Goal: Find specific page/section: Locate a particular part of the current website

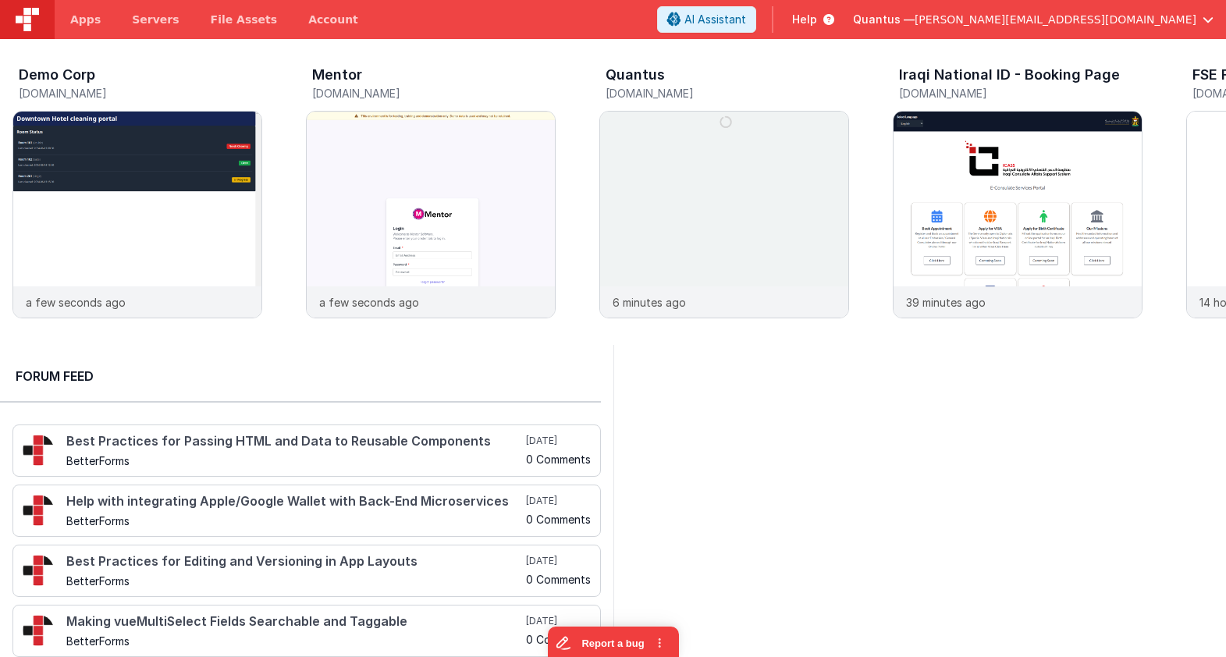
click at [915, 23] on span "Quantus —" at bounding box center [884, 20] width 62 height 16
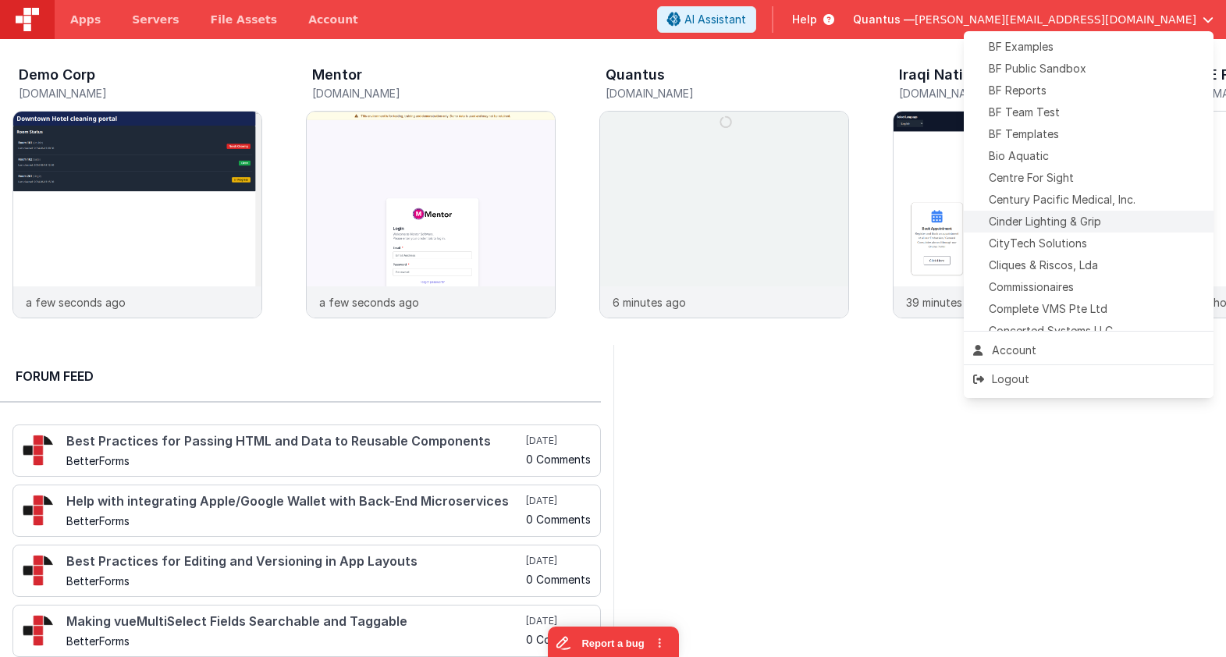
scroll to position [159, 0]
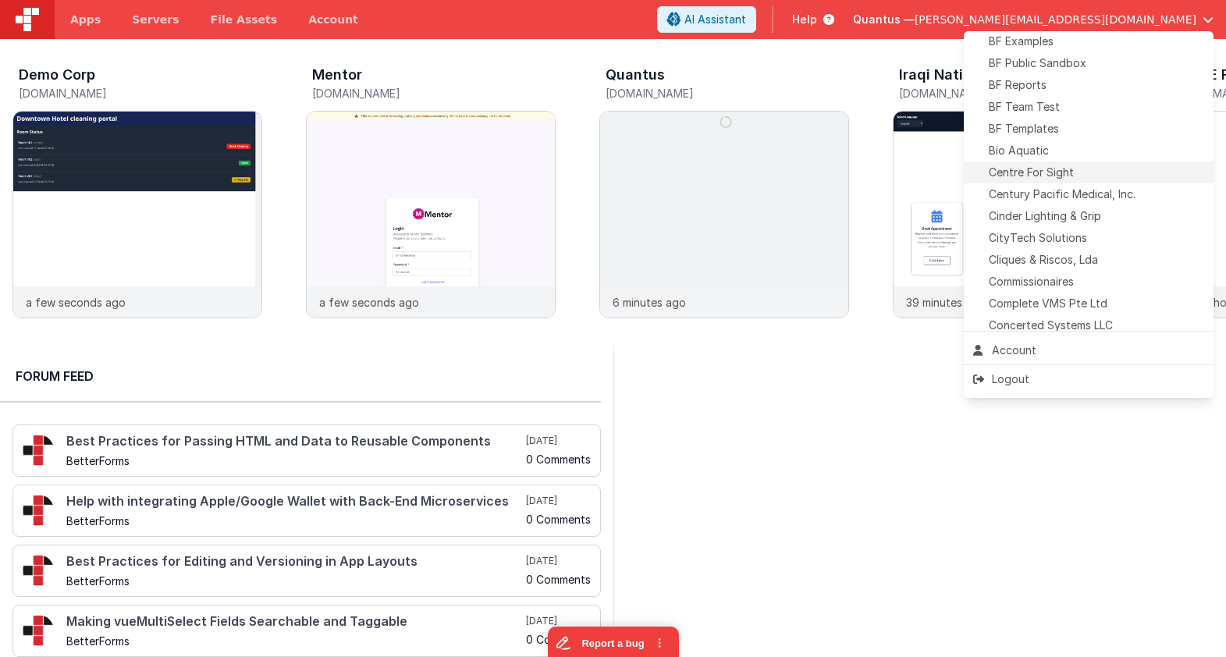
click at [1061, 170] on span "Centre For Sight" at bounding box center [1031, 173] width 85 height 16
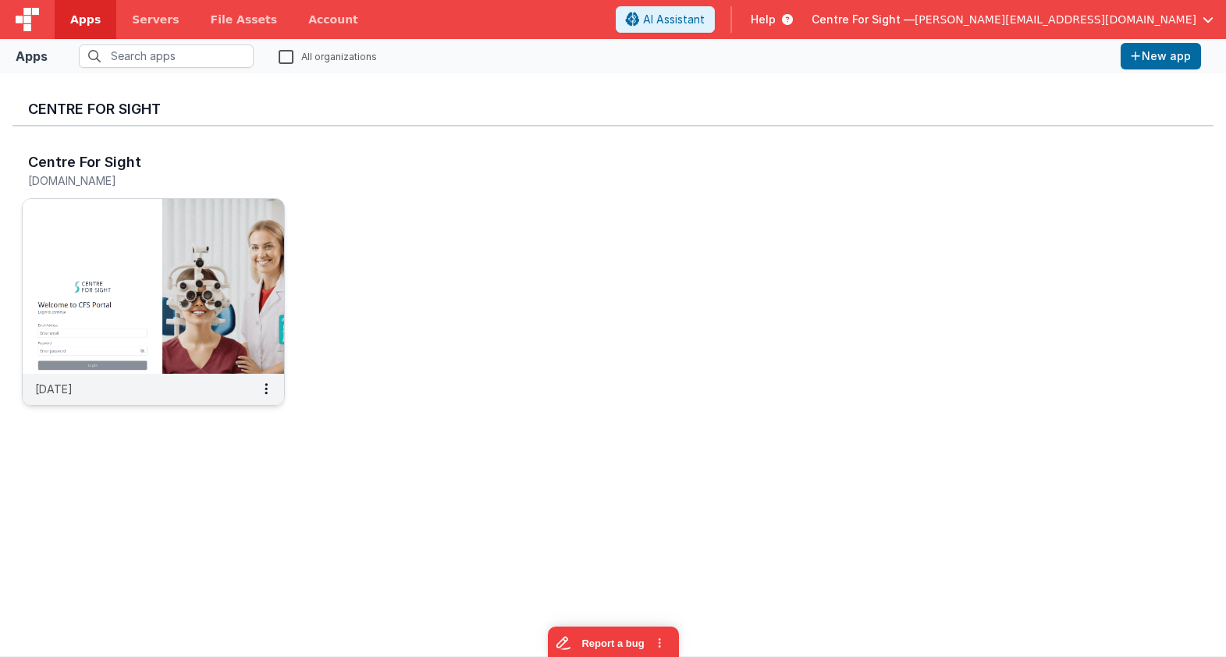
click at [167, 244] on img at bounding box center [153, 286] width 261 height 175
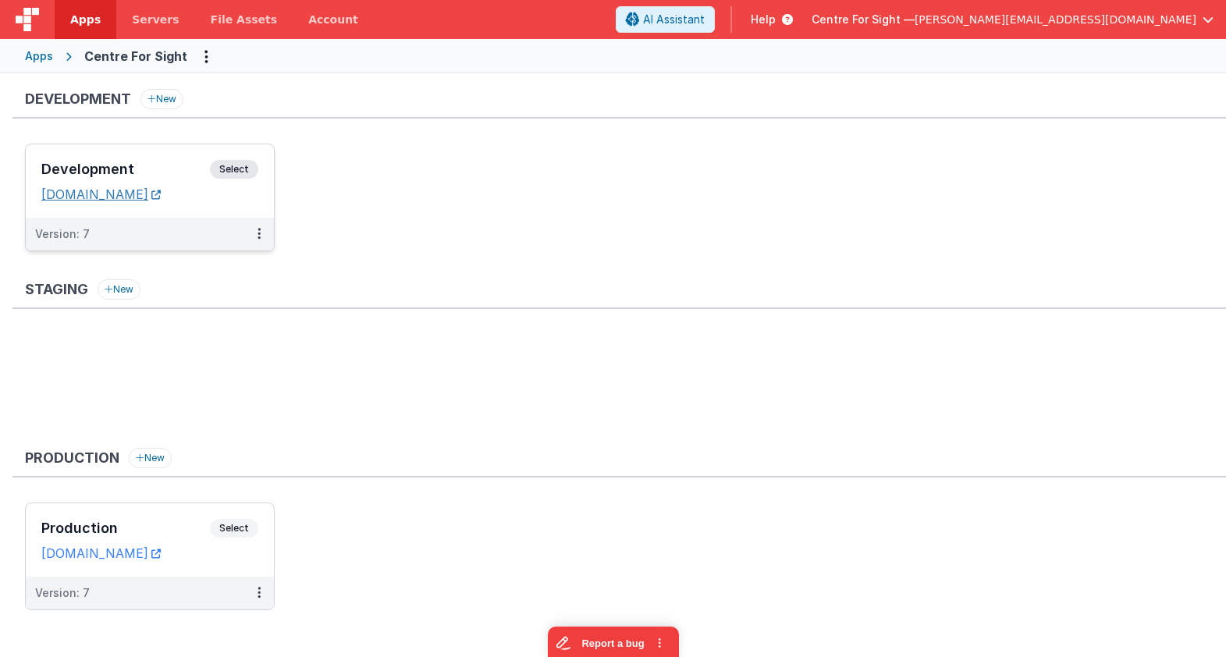
click at [147, 201] on link "[DOMAIN_NAME]" at bounding box center [100, 195] width 119 height 16
click at [164, 162] on h3 "Development" at bounding box center [125, 170] width 169 height 16
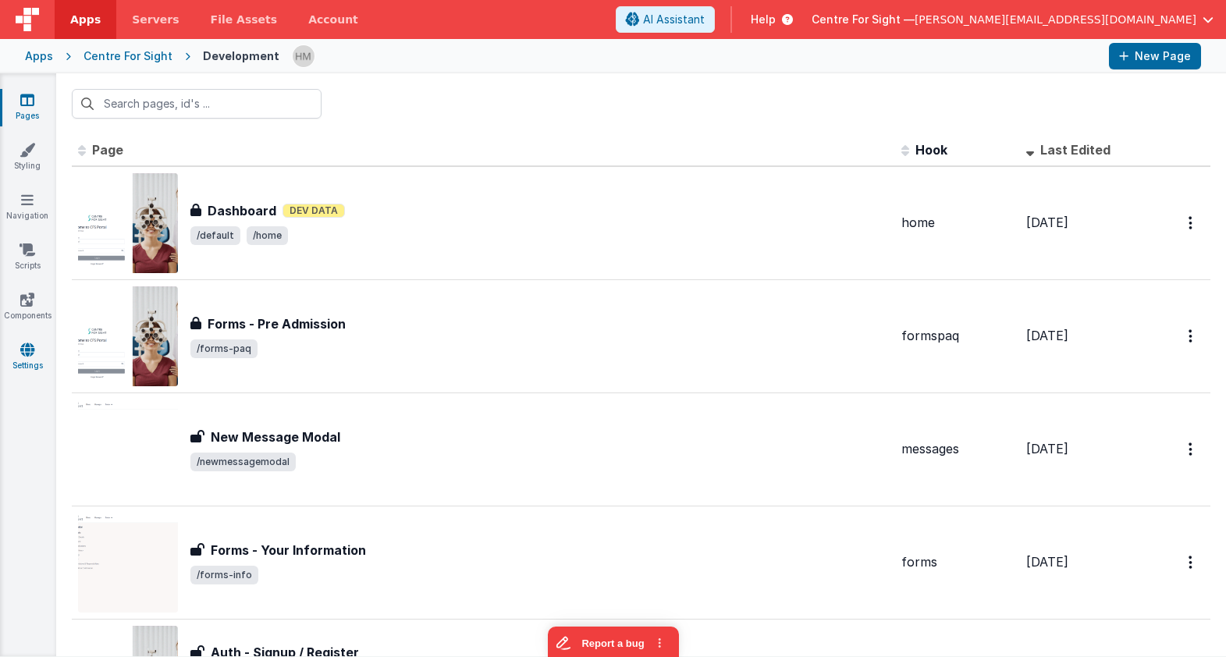
click at [32, 357] on icon at bounding box center [27, 350] width 14 height 16
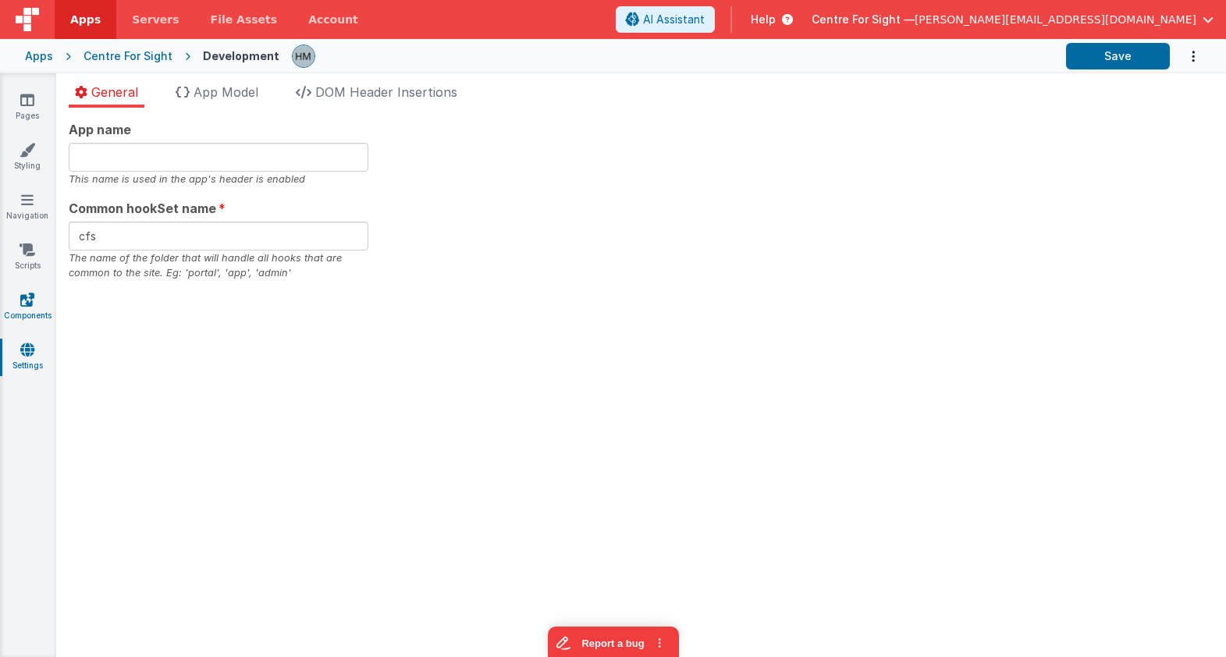
click at [39, 300] on link "Components" at bounding box center [27, 307] width 56 height 31
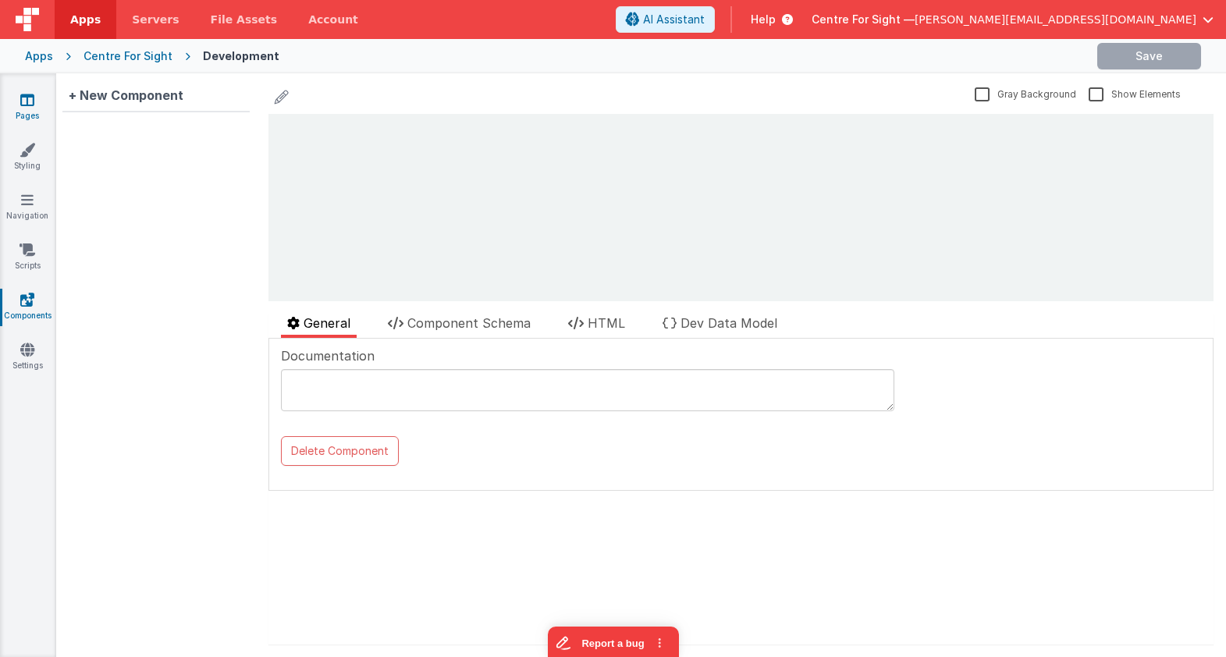
click at [52, 99] on link "Pages" at bounding box center [27, 107] width 56 height 31
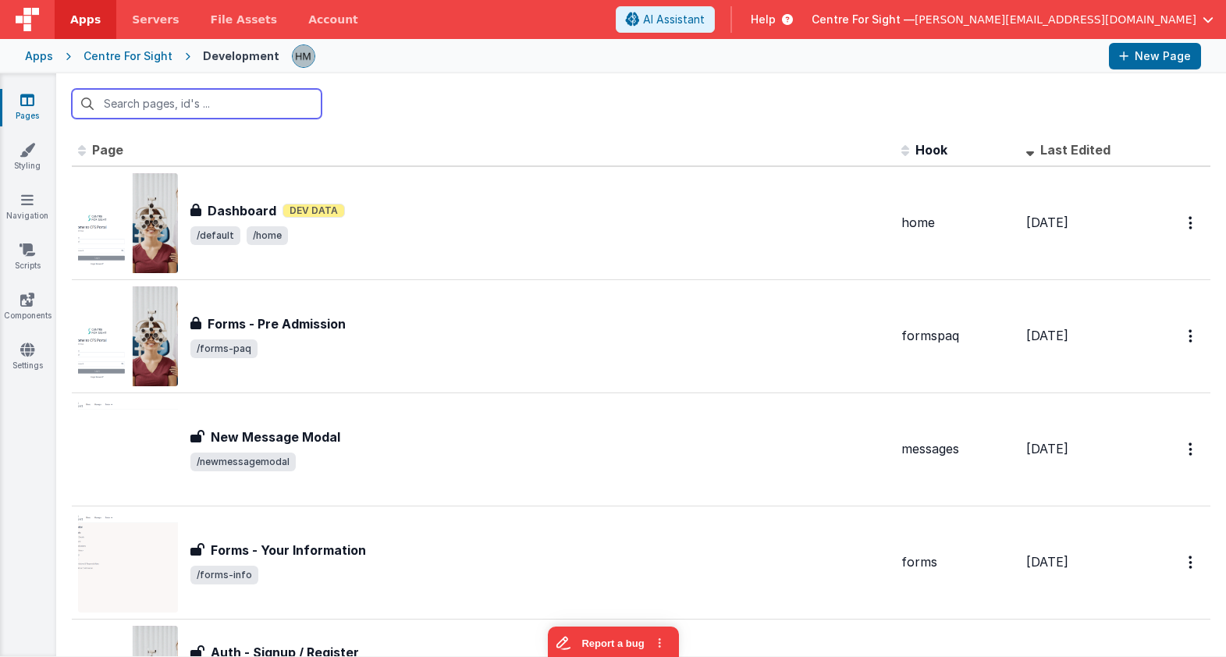
click at [239, 106] on input "text" at bounding box center [197, 104] width 250 height 30
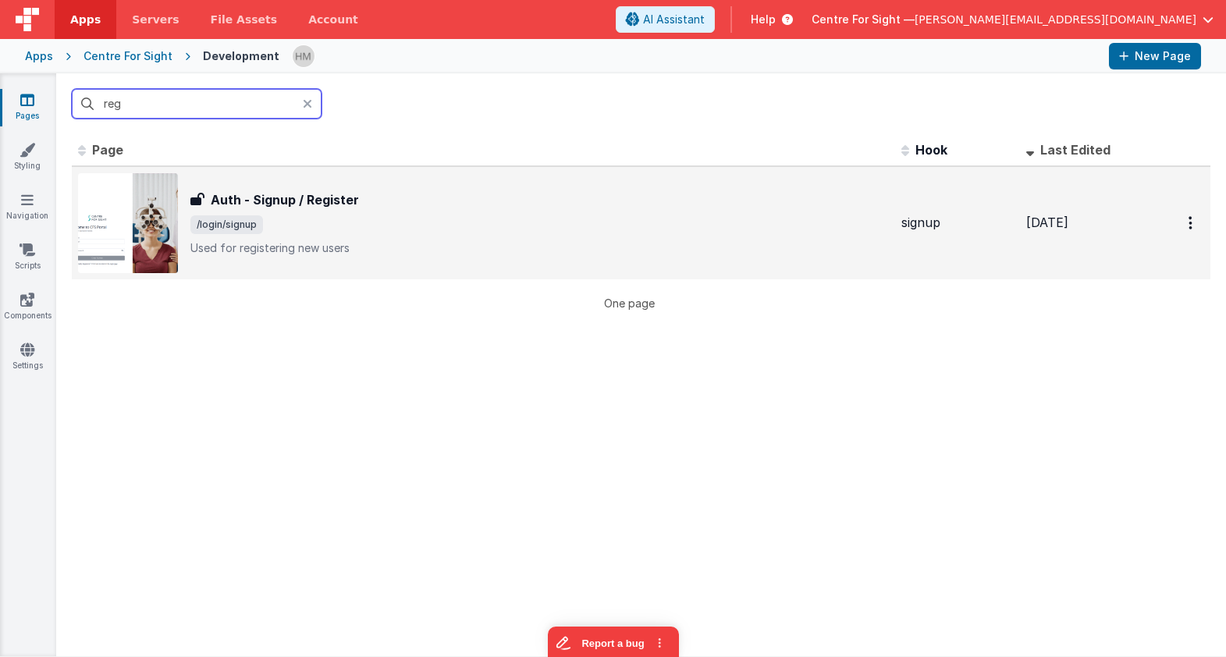
type input "reg"
click at [347, 213] on div "Auth - Signup / Register Auth - Signup / Register /login/signup Used for regist…" at bounding box center [539, 223] width 699 height 66
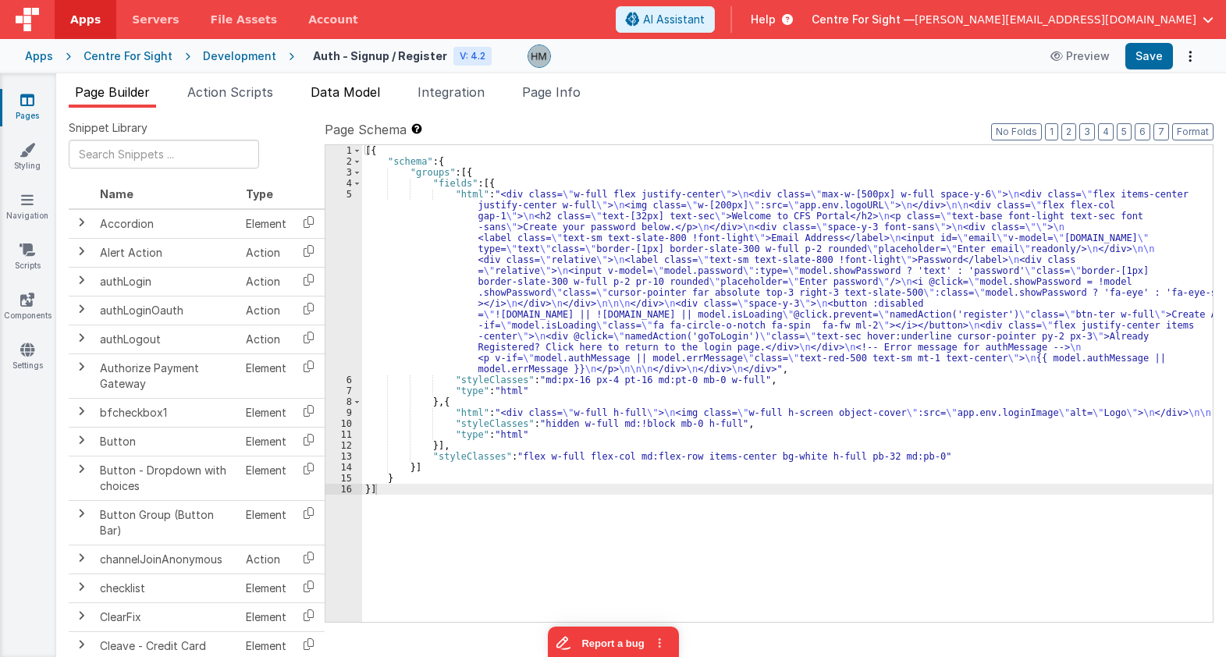
click at [360, 97] on span "Data Model" at bounding box center [345, 92] width 69 height 16
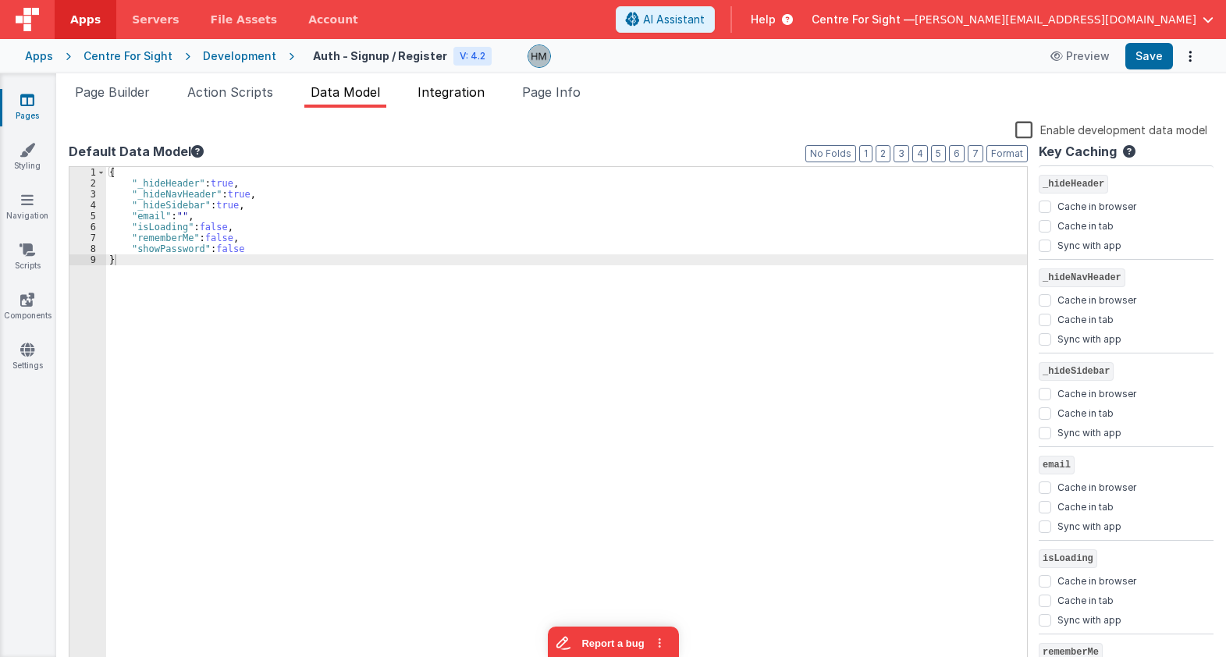
click at [460, 97] on span "Integration" at bounding box center [451, 92] width 67 height 16
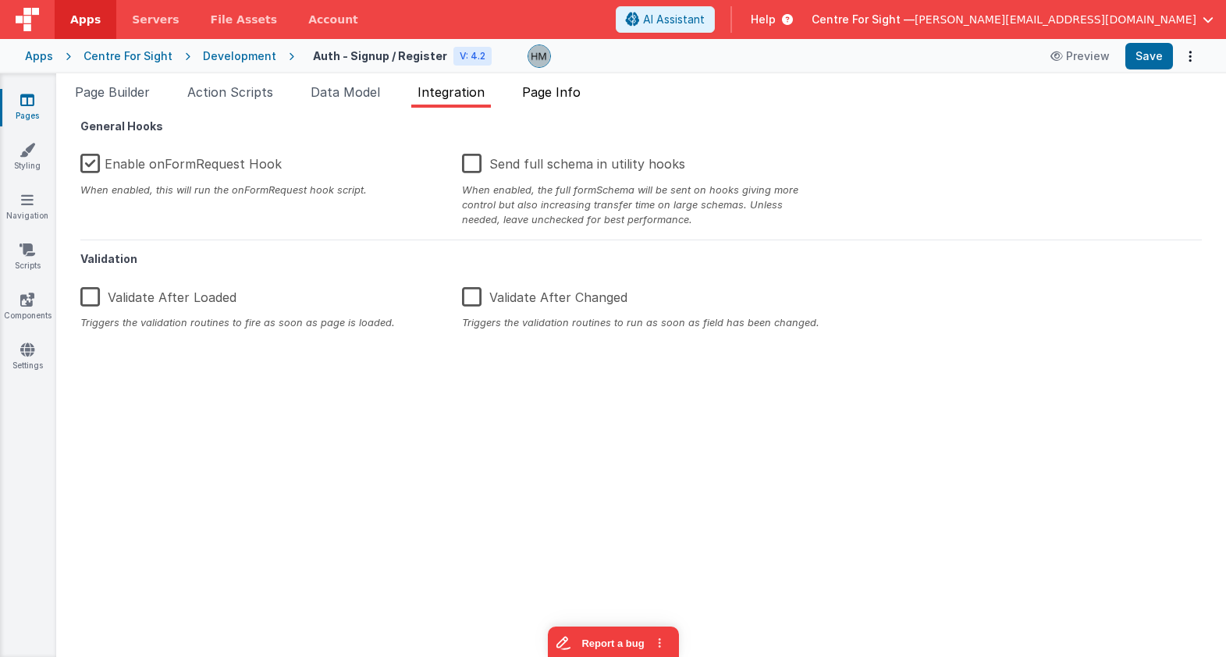
click at [549, 98] on span "Page Info" at bounding box center [551, 92] width 59 height 16
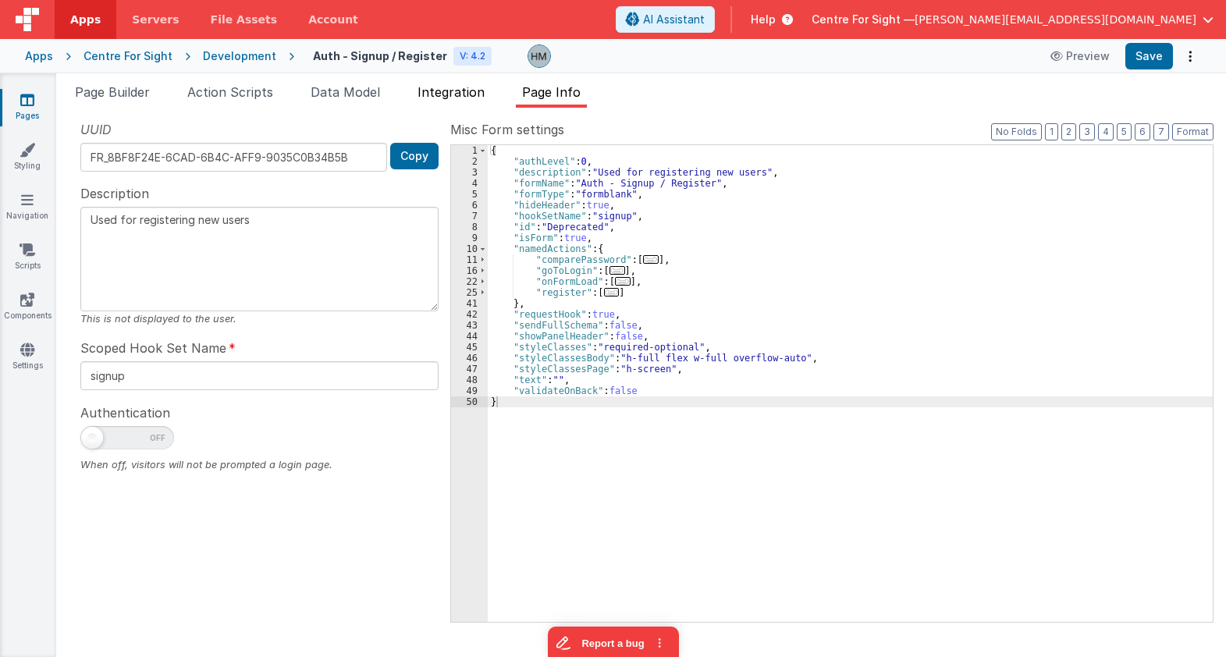
click at [464, 98] on span "Integration" at bounding box center [451, 92] width 67 height 16
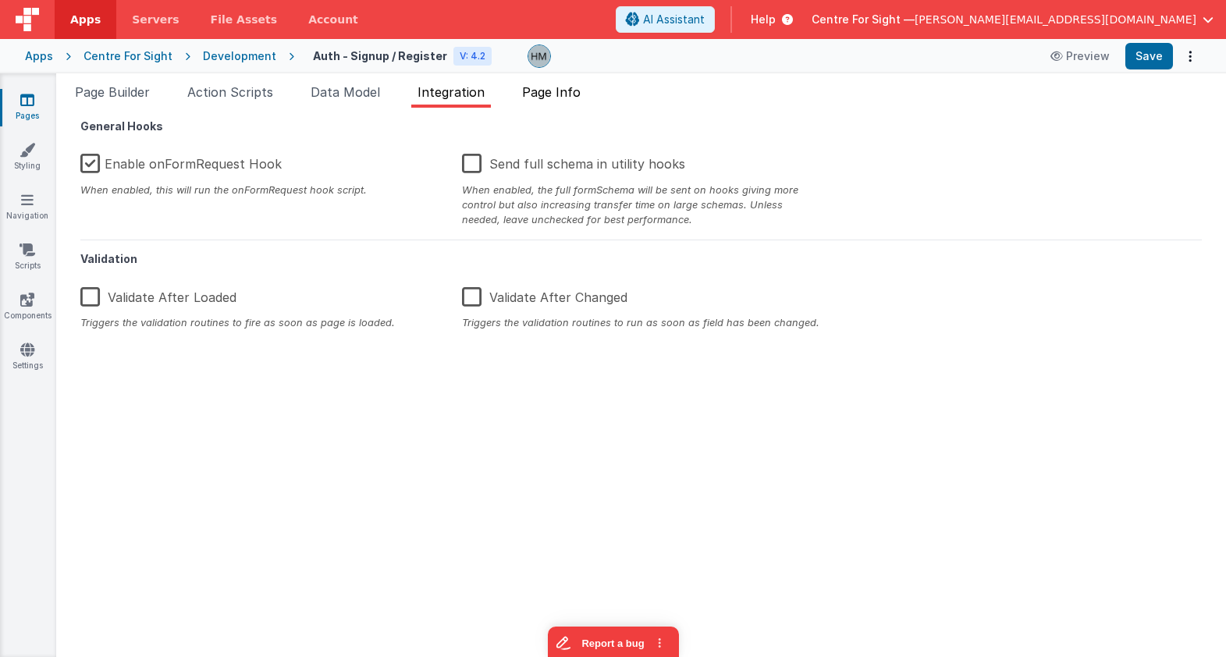
click at [560, 100] on li "Page Info" at bounding box center [551, 95] width 71 height 25
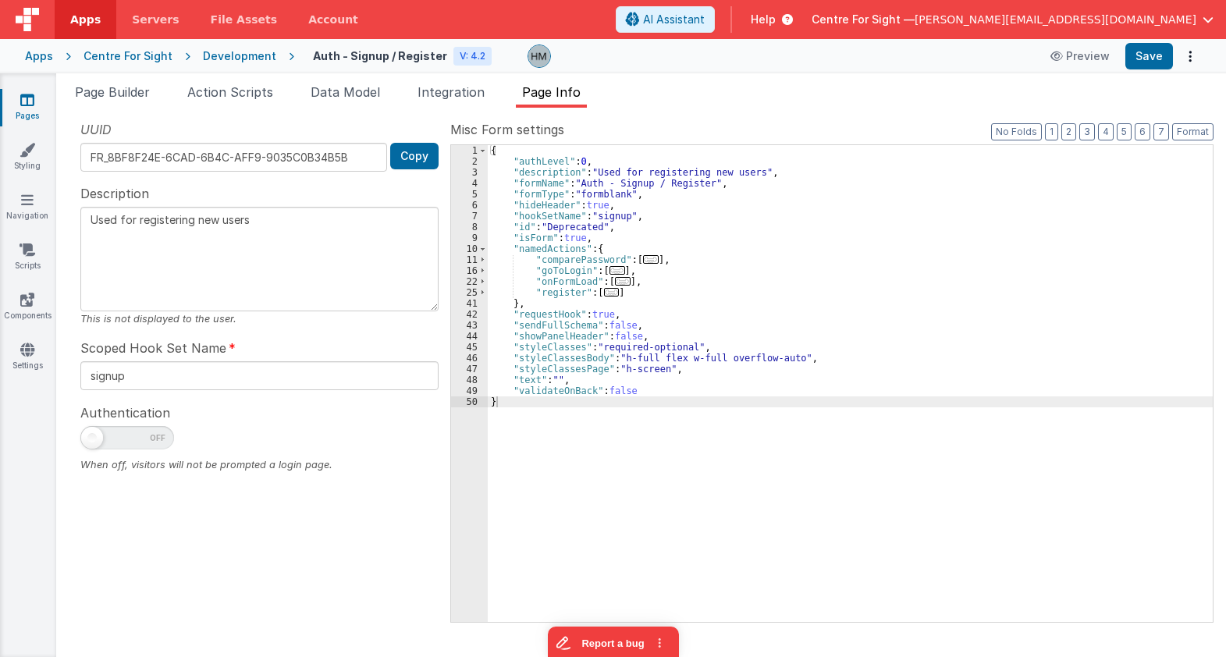
click at [611, 272] on span "..." at bounding box center [618, 270] width 16 height 9
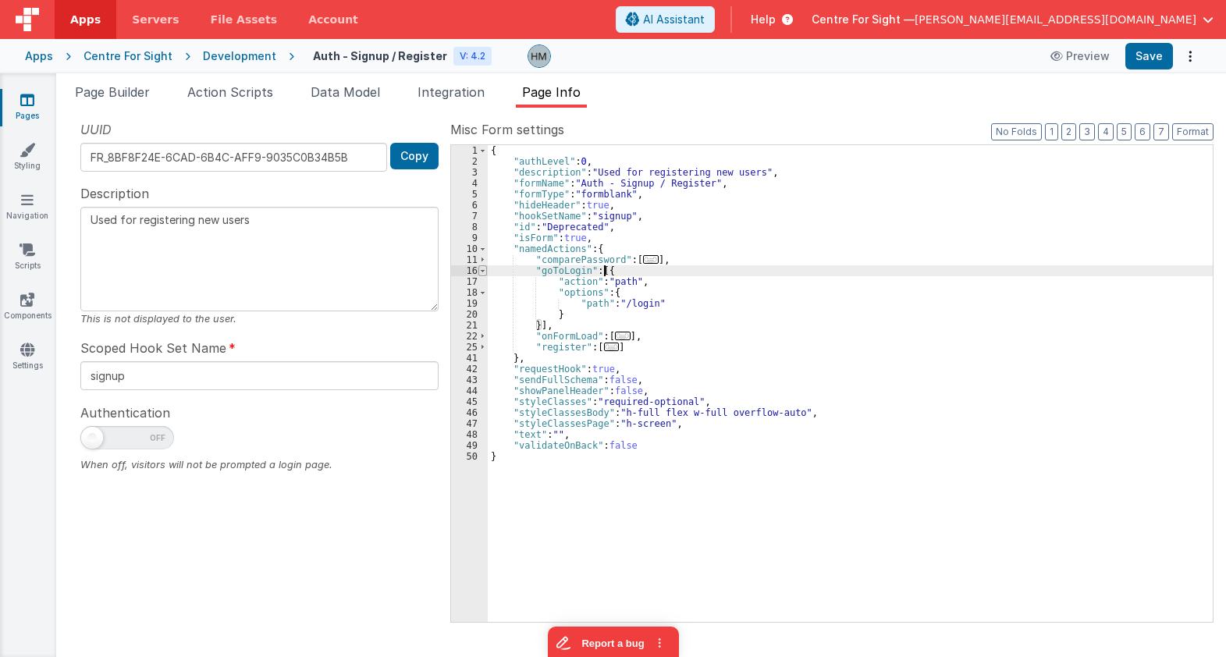
click at [483, 270] on span at bounding box center [482, 270] width 9 height 11
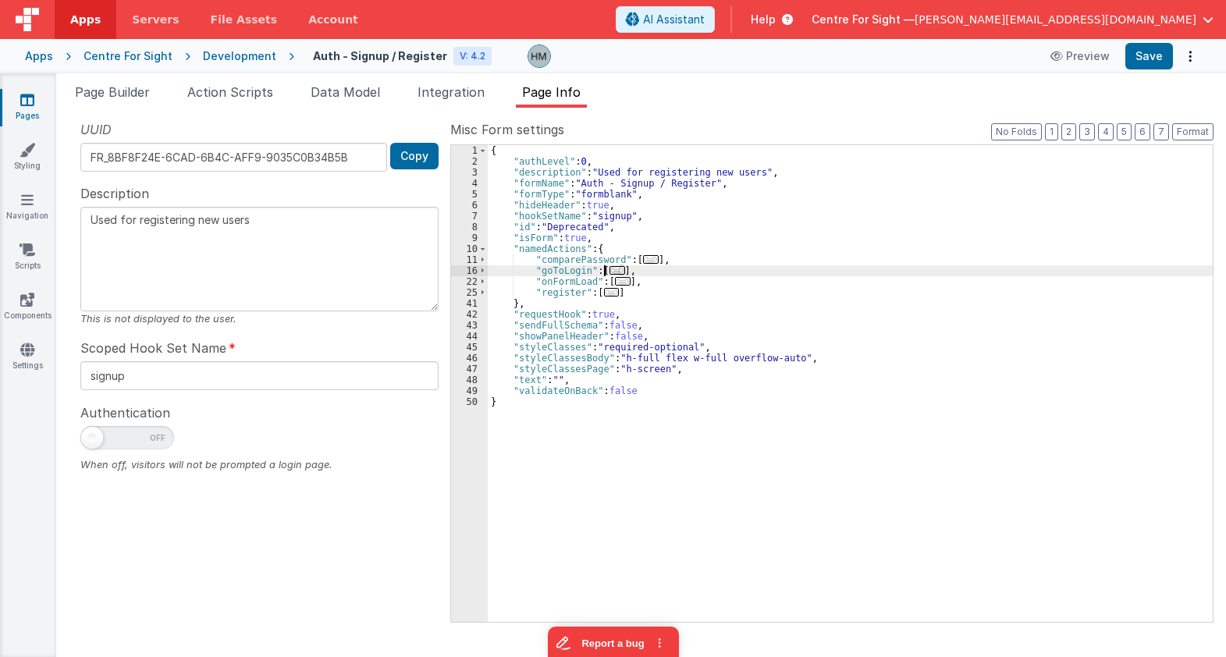
click at [615, 283] on span "..." at bounding box center [623, 281] width 16 height 9
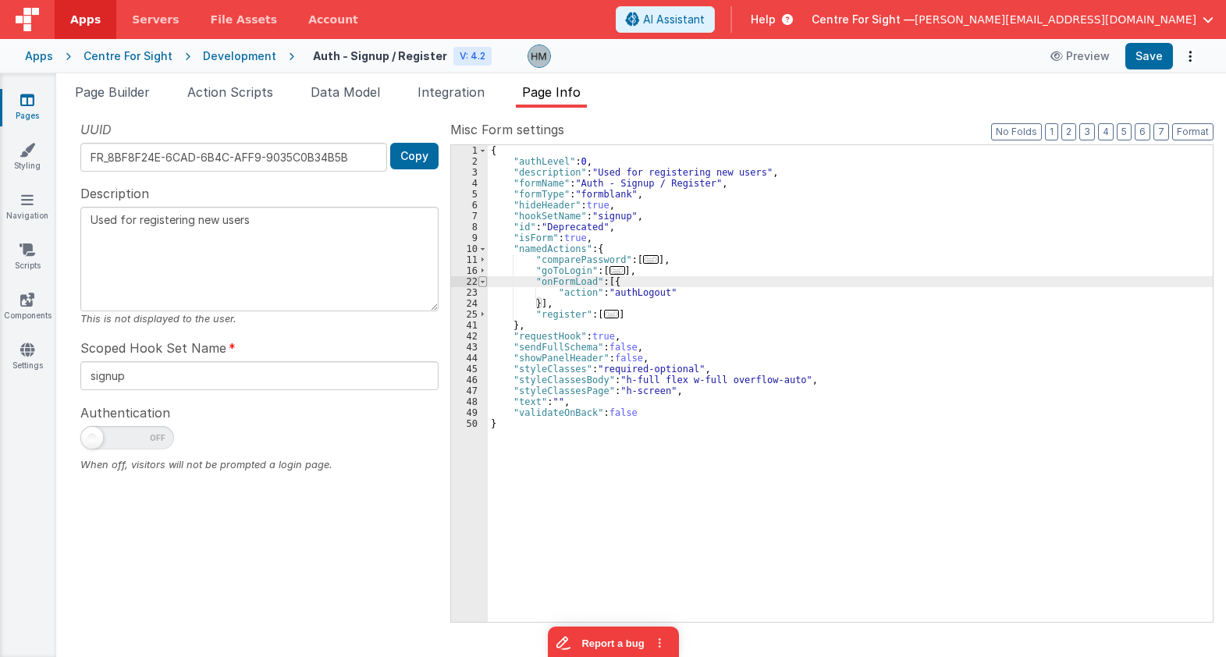
click at [483, 281] on span at bounding box center [482, 281] width 9 height 11
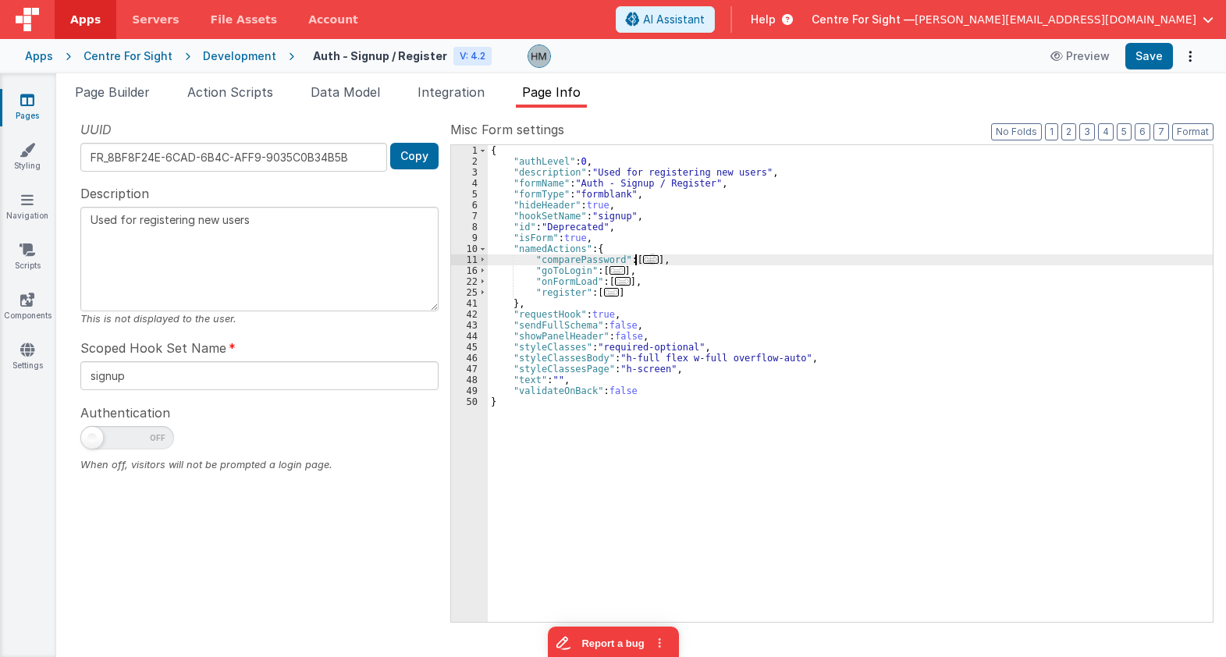
click at [644, 258] on span "..." at bounding box center [651, 259] width 16 height 9
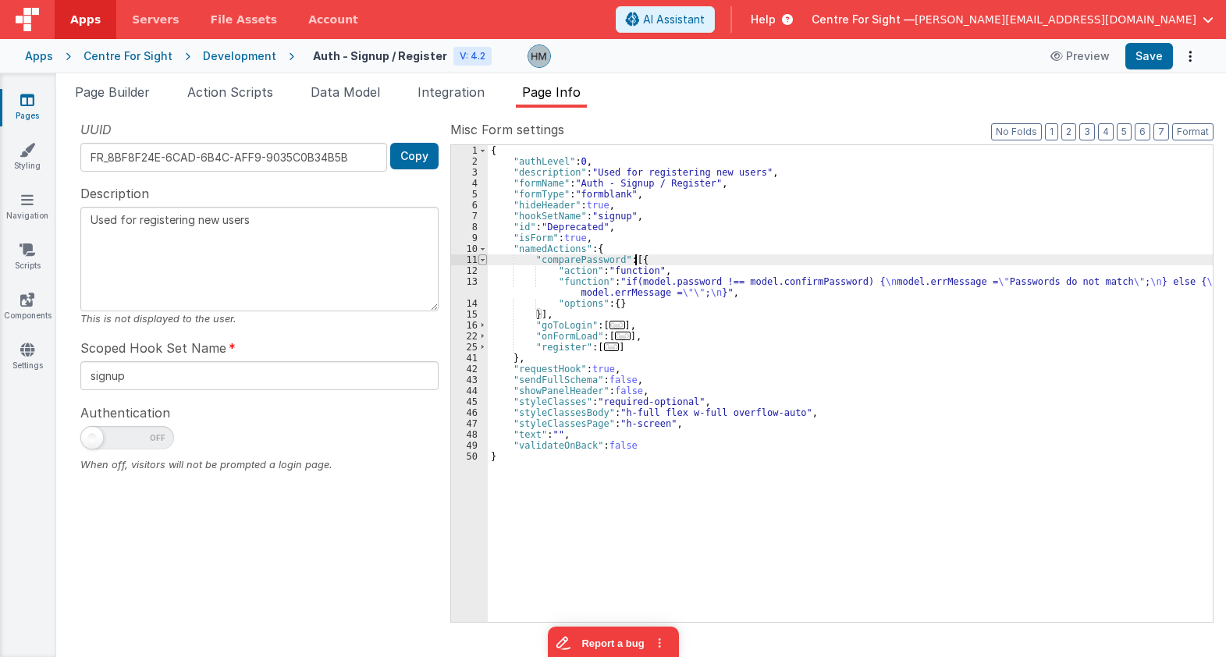
click at [480, 261] on span at bounding box center [482, 259] width 9 height 11
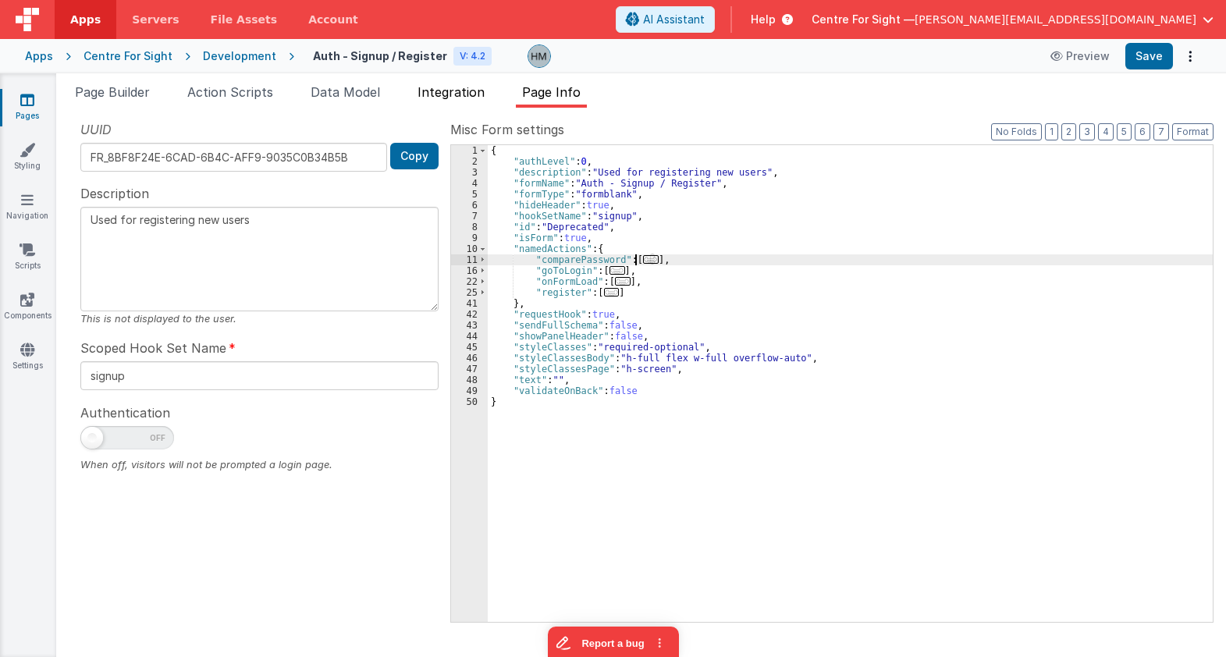
click at [464, 92] on span "Integration" at bounding box center [451, 92] width 67 height 16
